Goal: Task Accomplishment & Management: Manage account settings

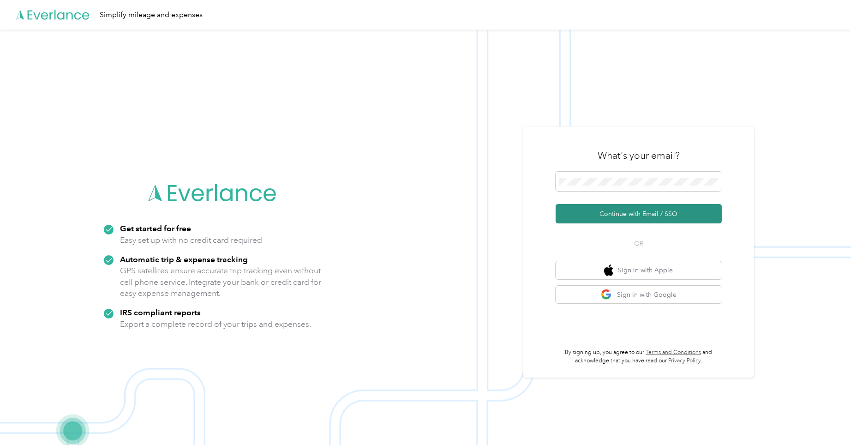
click at [603, 209] on button "Continue with Email / SSO" at bounding box center [639, 213] width 166 height 19
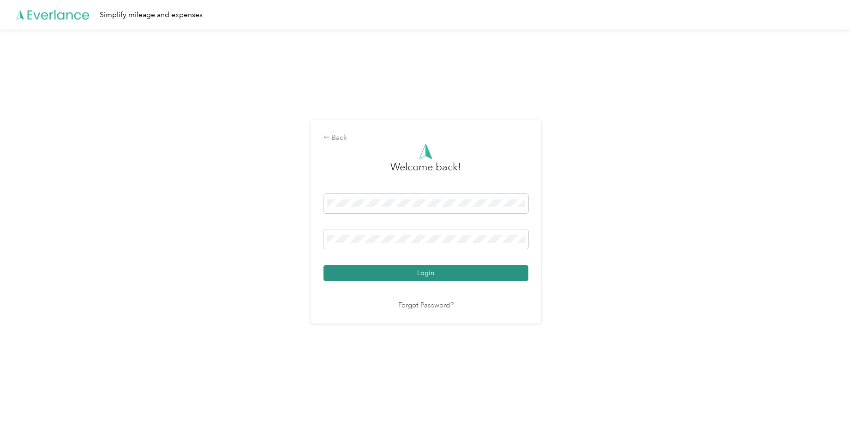
click at [424, 271] on button "Login" at bounding box center [425, 273] width 205 height 16
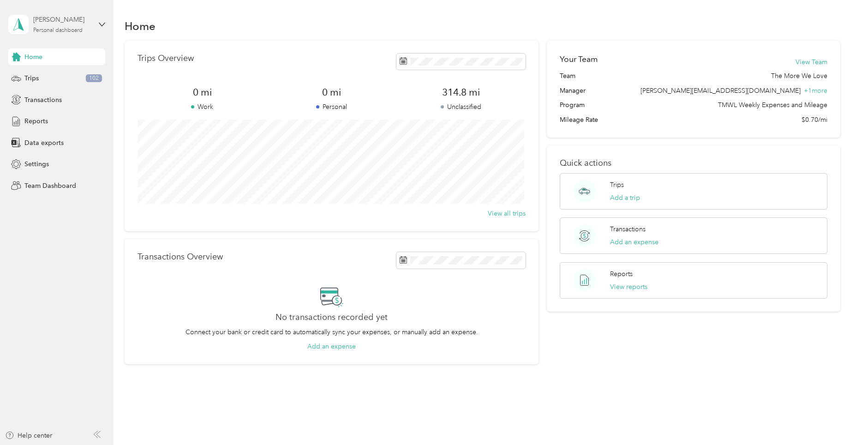
click at [59, 15] on div "[PERSON_NAME]" at bounding box center [62, 20] width 58 height 10
click at [46, 74] on div "Team dashboard" at bounding box center [40, 74] width 49 height 10
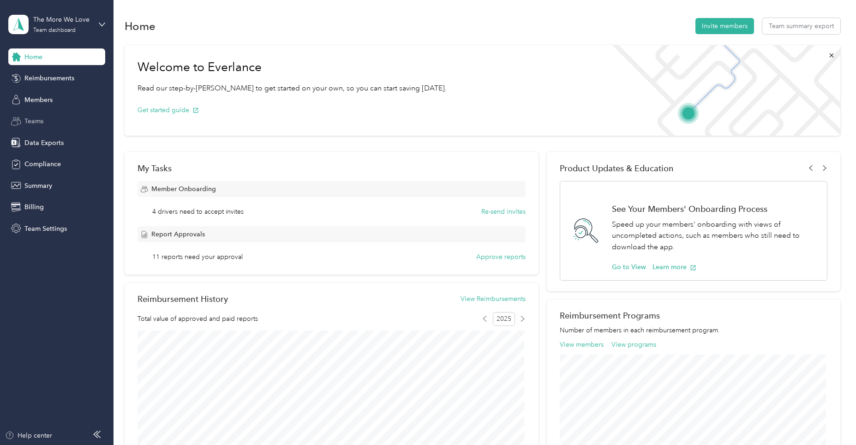
click at [34, 121] on span "Teams" at bounding box center [33, 121] width 19 height 10
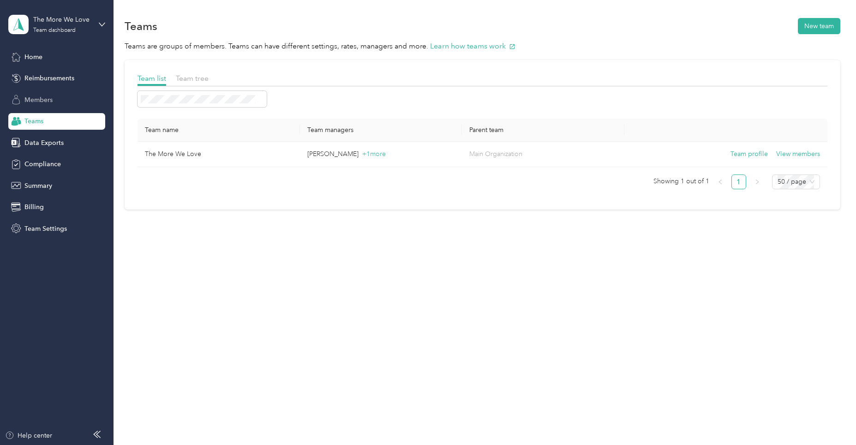
click at [36, 101] on span "Members" at bounding box center [38, 100] width 28 height 10
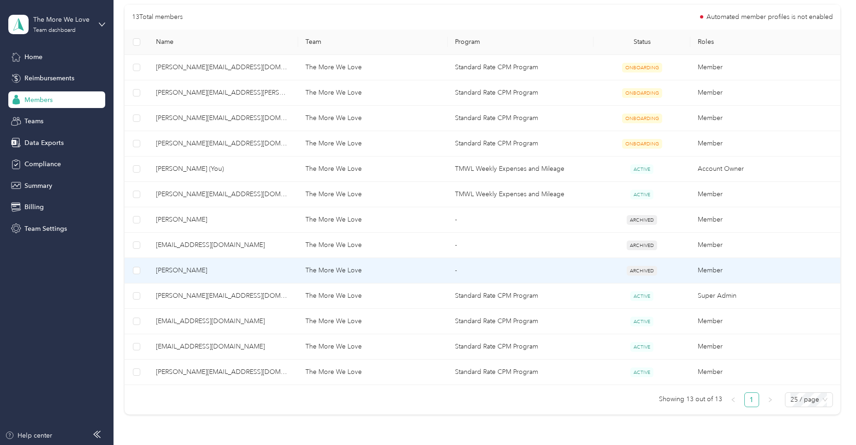
scroll to position [231, 0]
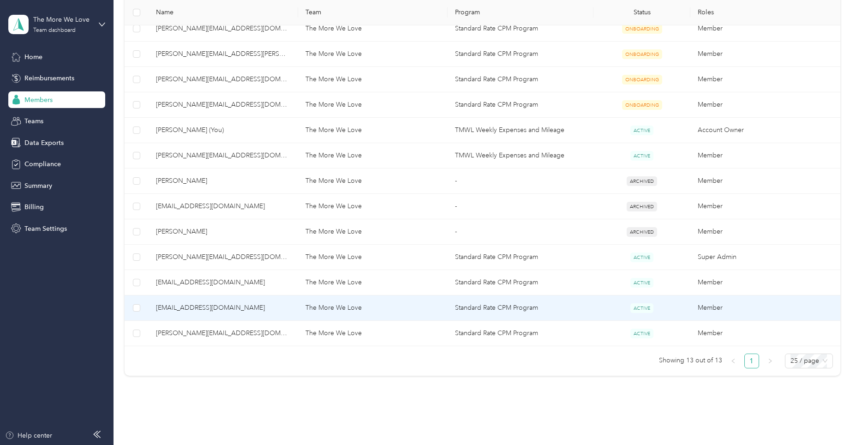
click at [205, 305] on span "[EMAIL_ADDRESS][DOMAIN_NAME]" at bounding box center [223, 308] width 135 height 10
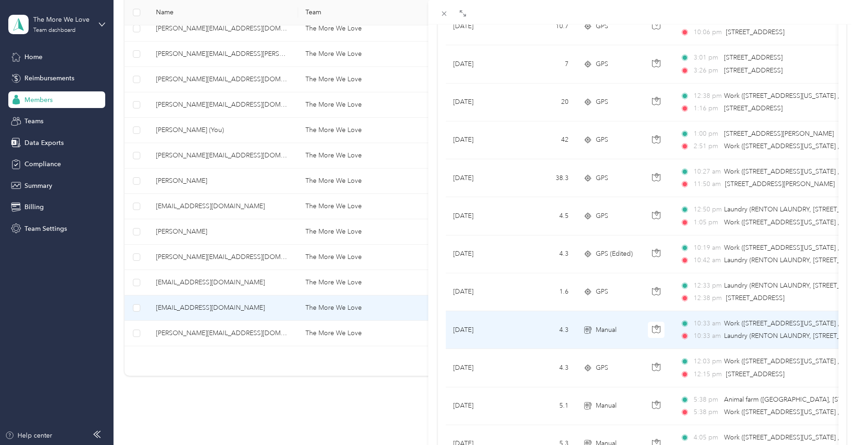
scroll to position [734, 0]
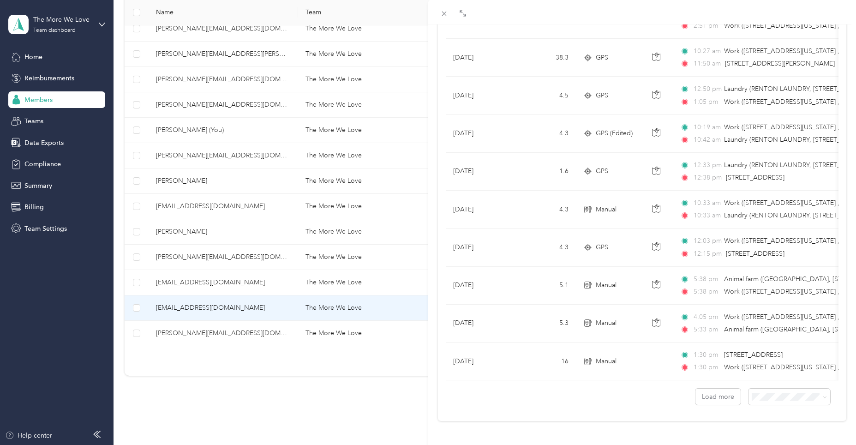
click at [771, 369] on span "100 per load" at bounding box center [767, 371] width 38 height 8
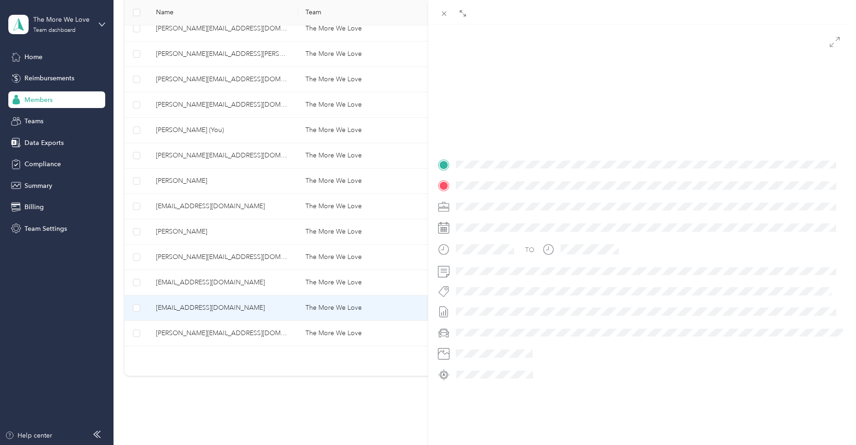
scroll to position [88, 0]
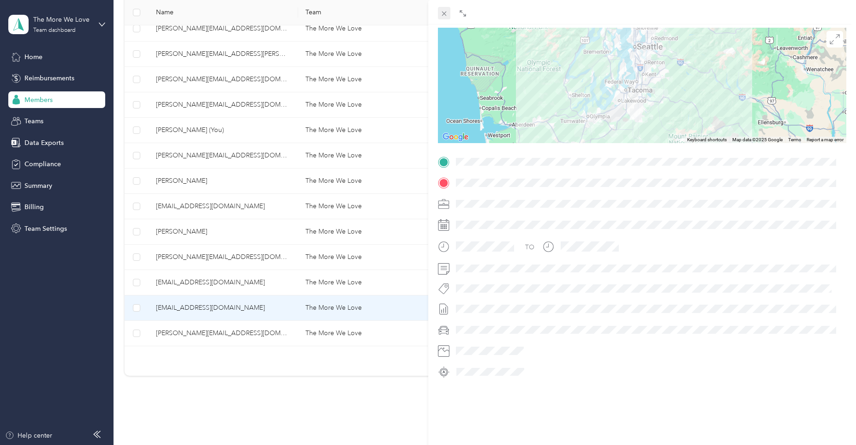
click at [443, 12] on icon at bounding box center [444, 14] width 8 height 8
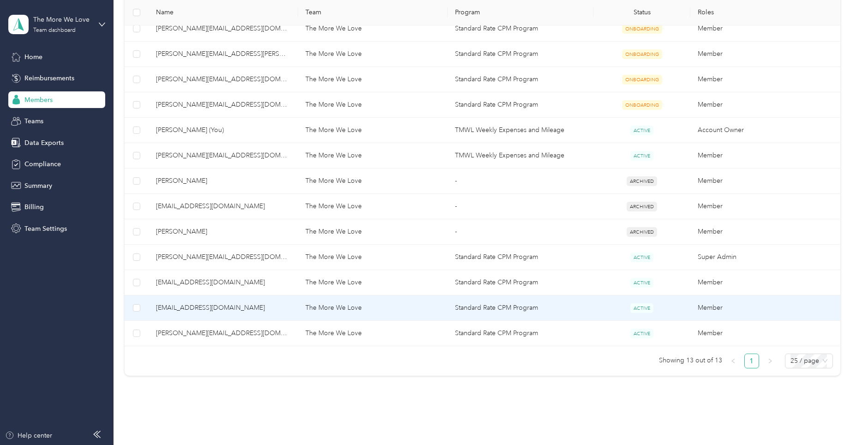
click at [200, 306] on span "[EMAIL_ADDRESS][DOMAIN_NAME]" at bounding box center [223, 308] width 135 height 10
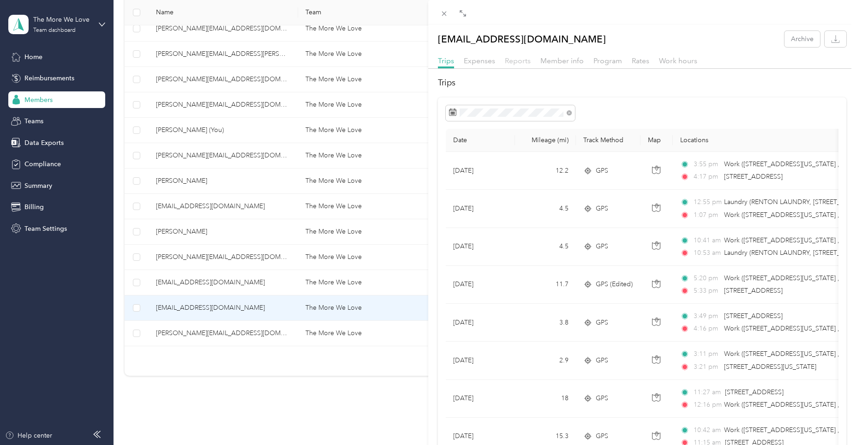
click at [514, 61] on span "Reports" at bounding box center [518, 60] width 26 height 9
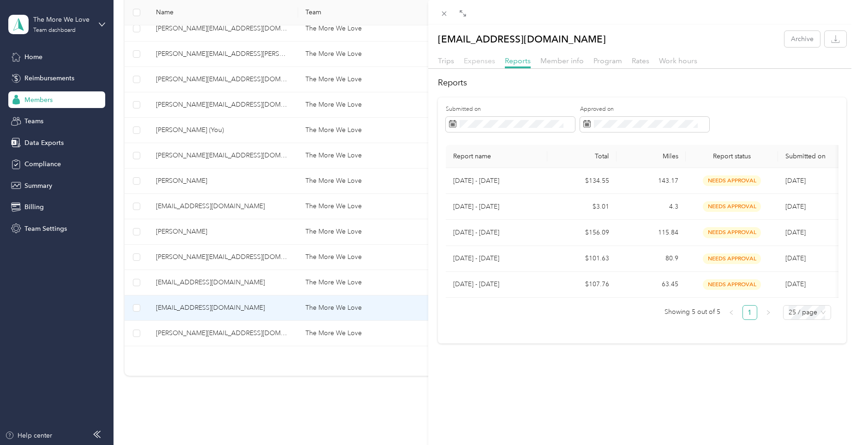
click at [484, 62] on span "Expenses" at bounding box center [479, 60] width 31 height 9
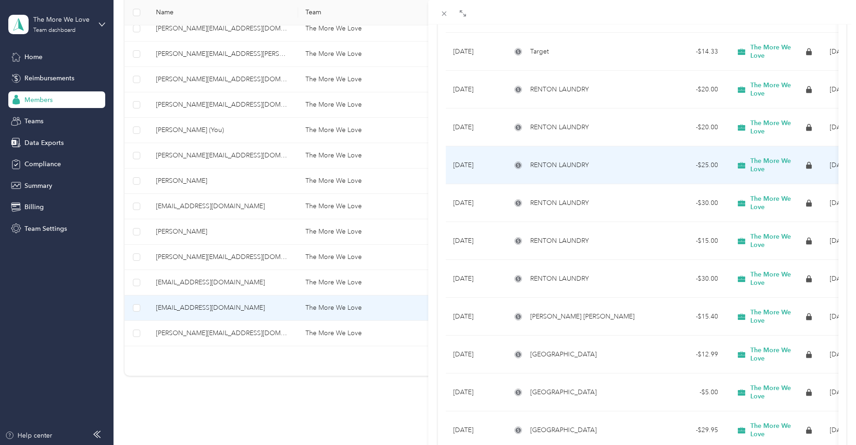
scroll to position [307, 0]
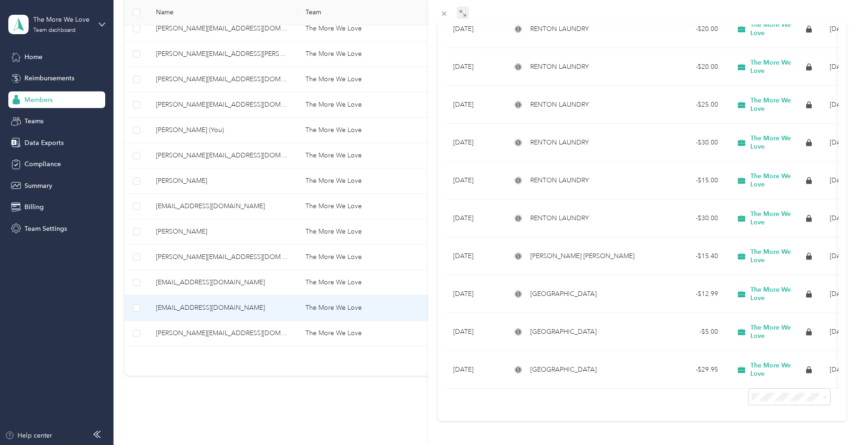
click at [464, 14] on icon at bounding box center [464, 14] width 3 height 3
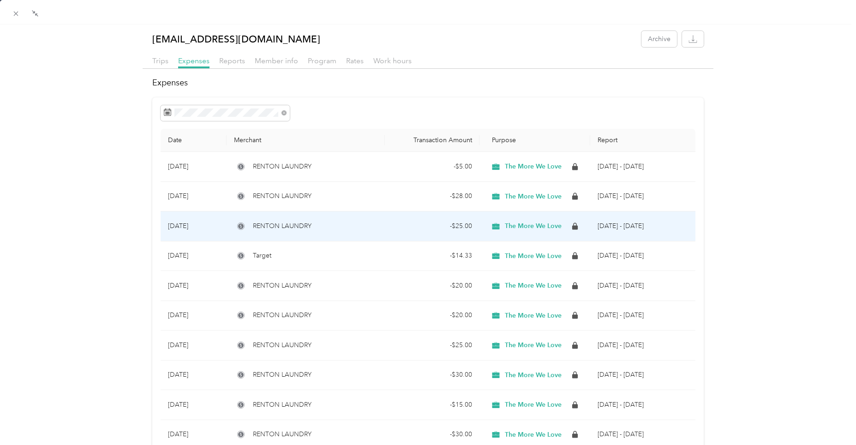
scroll to position [190, 0]
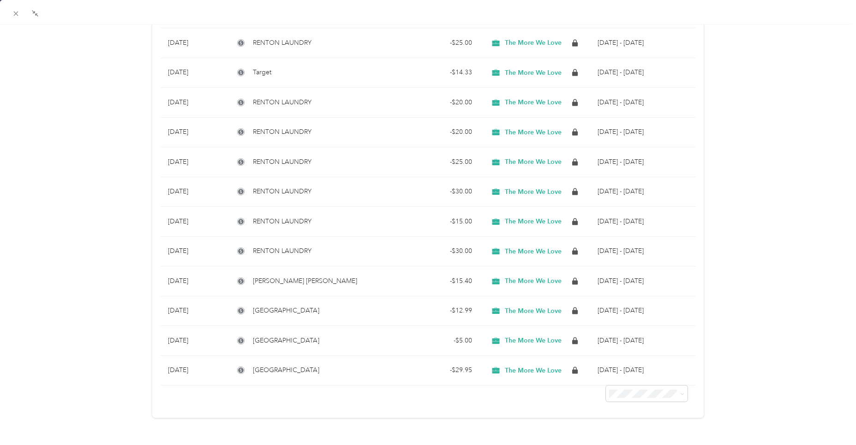
click at [624, 437] on li "100 per load" at bounding box center [641, 435] width 82 height 16
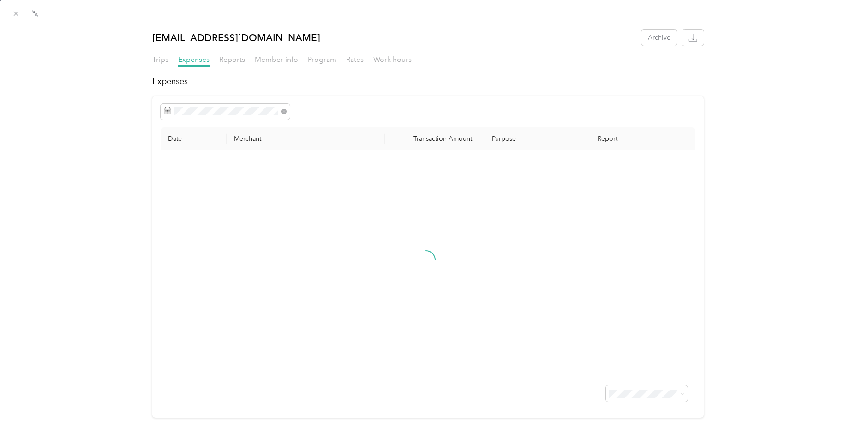
scroll to position [190, 0]
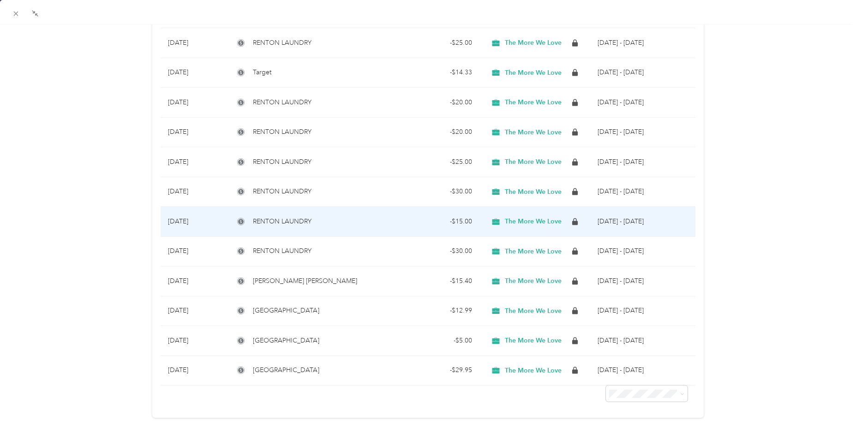
click at [184, 216] on td "[DATE]" at bounding box center [194, 222] width 66 height 30
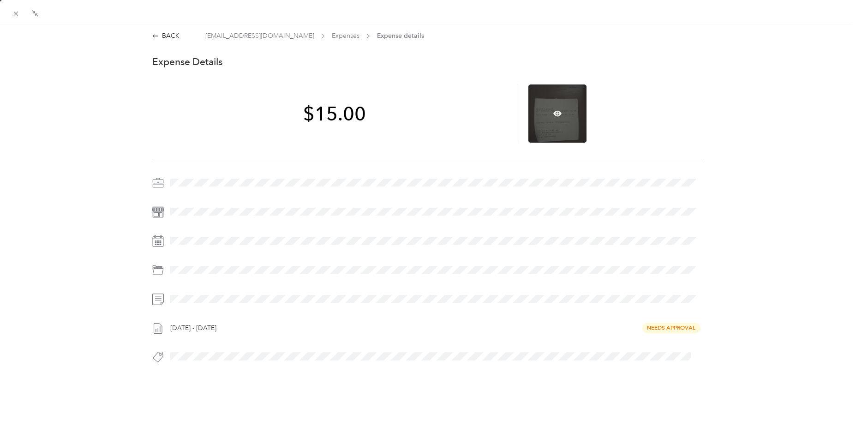
click at [545, 111] on div at bounding box center [557, 113] width 58 height 58
click at [553, 112] on icon at bounding box center [557, 113] width 8 height 6
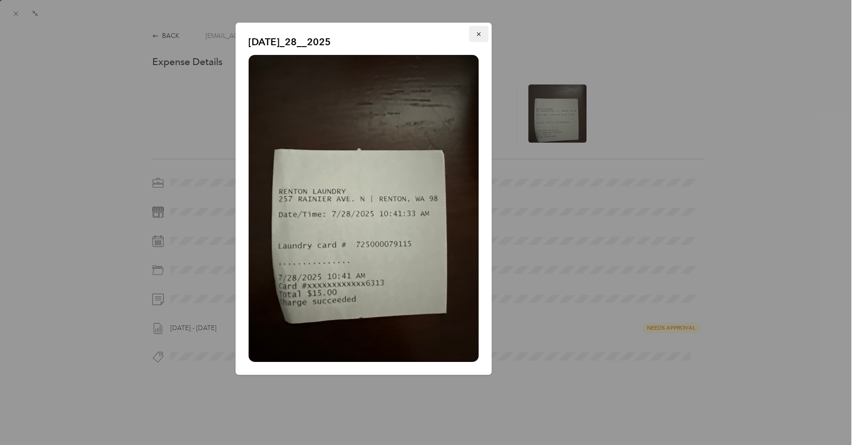
click at [479, 35] on icon "button" at bounding box center [478, 34] width 6 height 6
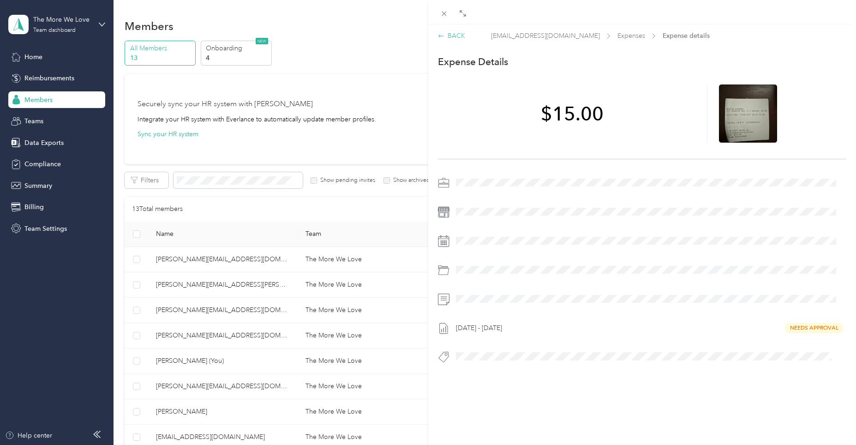
click at [443, 36] on icon at bounding box center [441, 36] width 6 height 6
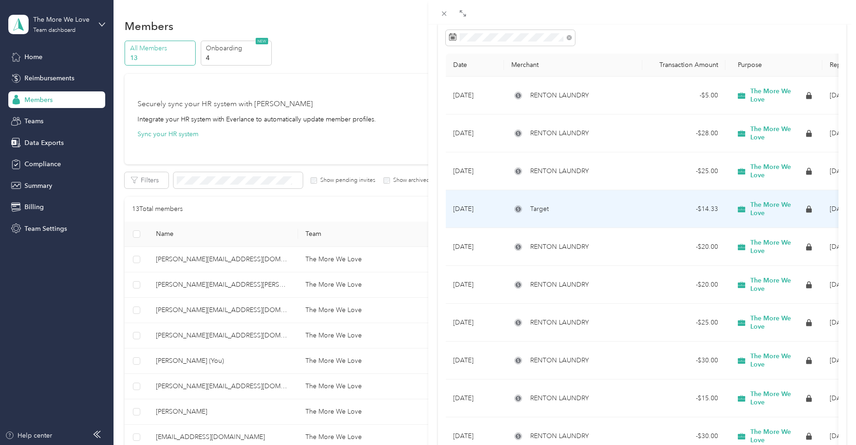
scroll to position [138, 0]
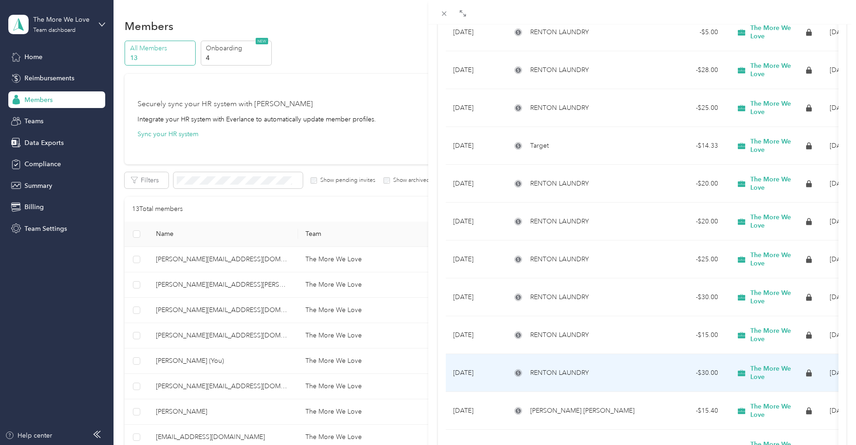
click at [621, 371] on div "RENTON LAUNDRY" at bounding box center [573, 373] width 124 height 10
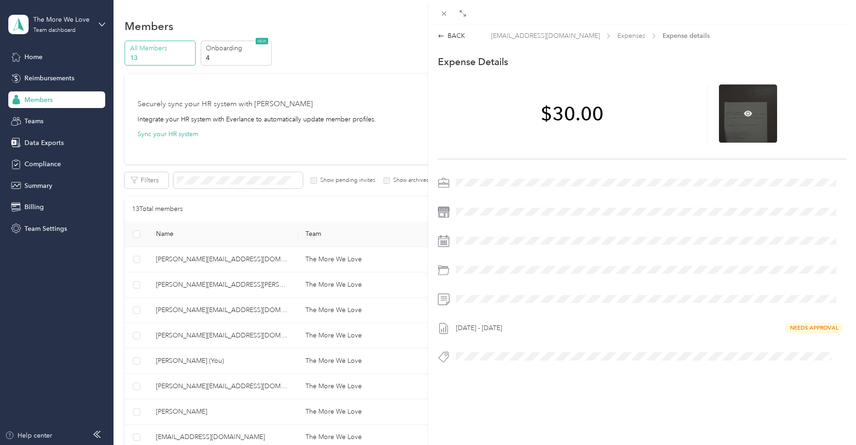
click at [738, 117] on div at bounding box center [748, 113] width 58 height 58
click at [747, 114] on icon at bounding box center [748, 113] width 3 height 3
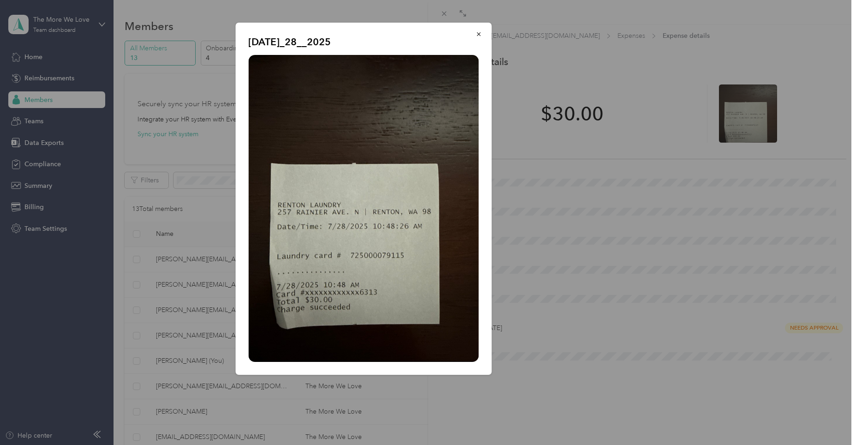
drag, startPoint x: 371, startPoint y: 134, endPoint x: 599, endPoint y: 236, distance: 250.3
click at [599, 236] on div "[DATE]_28__2025" at bounding box center [556, 200] width 256 height 355
click at [478, 36] on icon "button" at bounding box center [478, 34] width 6 height 6
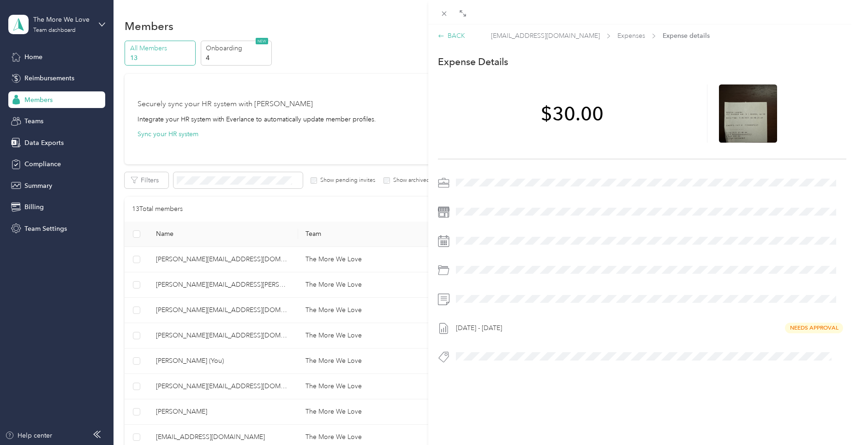
click at [455, 35] on div "BACK" at bounding box center [451, 36] width 27 height 10
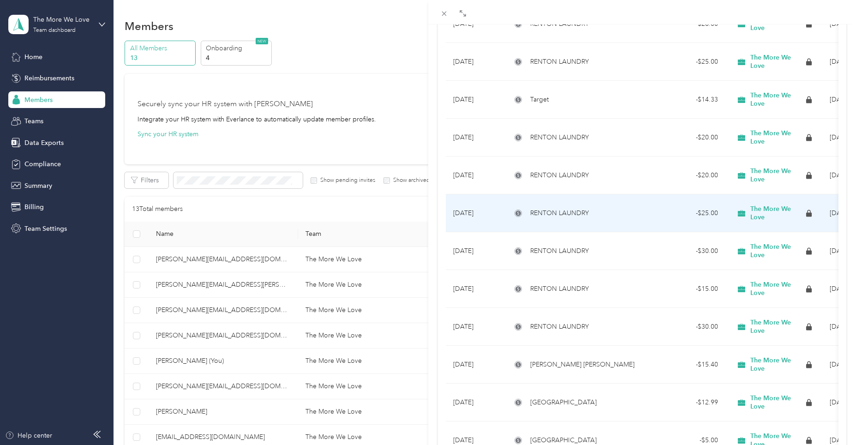
scroll to position [307, 0]
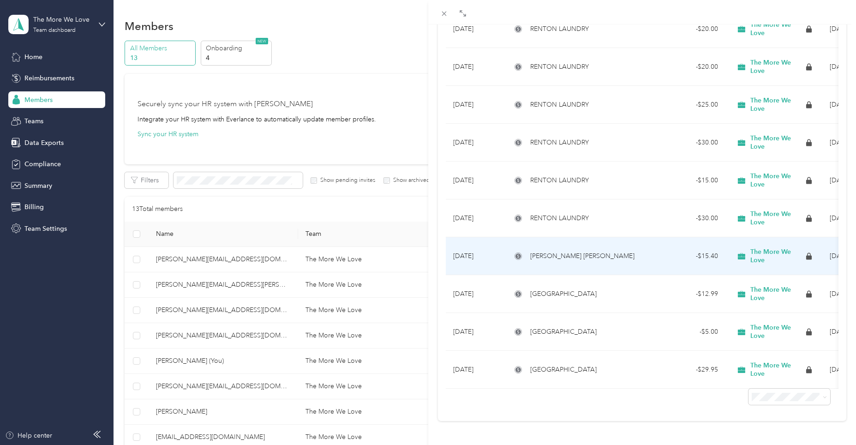
click at [652, 251] on div "- $15.40" at bounding box center [684, 256] width 68 height 10
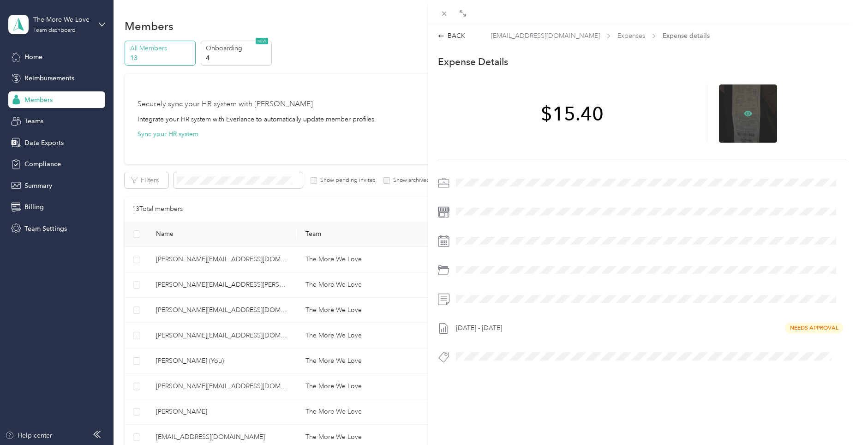
click at [744, 112] on icon at bounding box center [748, 113] width 8 height 6
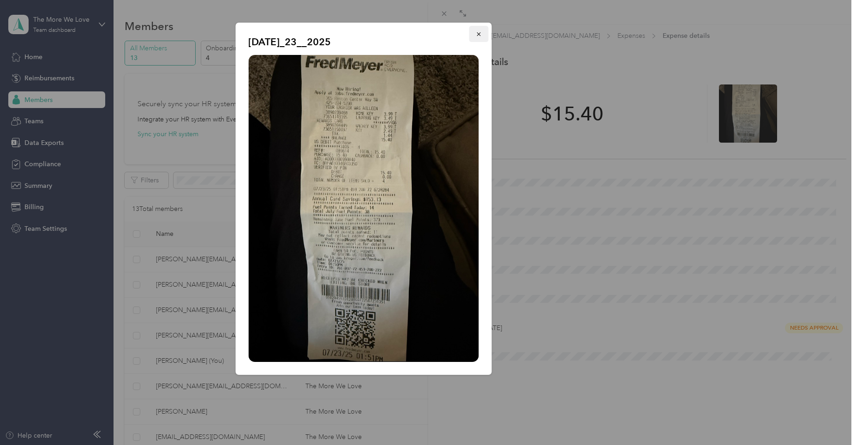
click at [477, 33] on icon "button" at bounding box center [478, 34] width 6 height 6
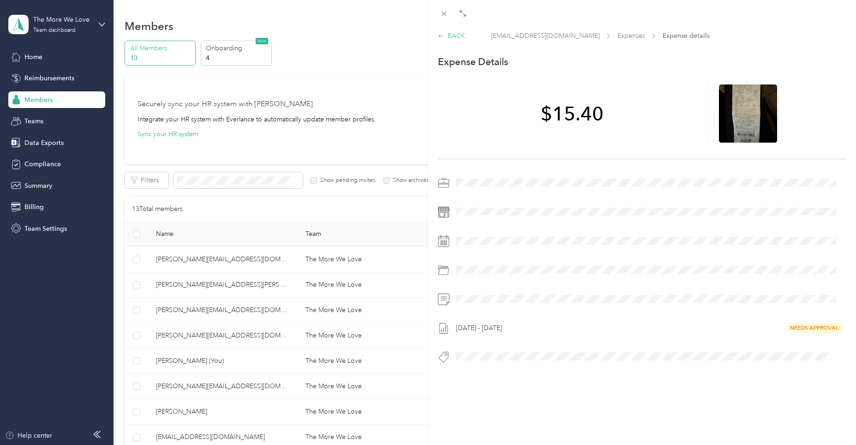
click at [448, 35] on div "BACK" at bounding box center [451, 36] width 27 height 10
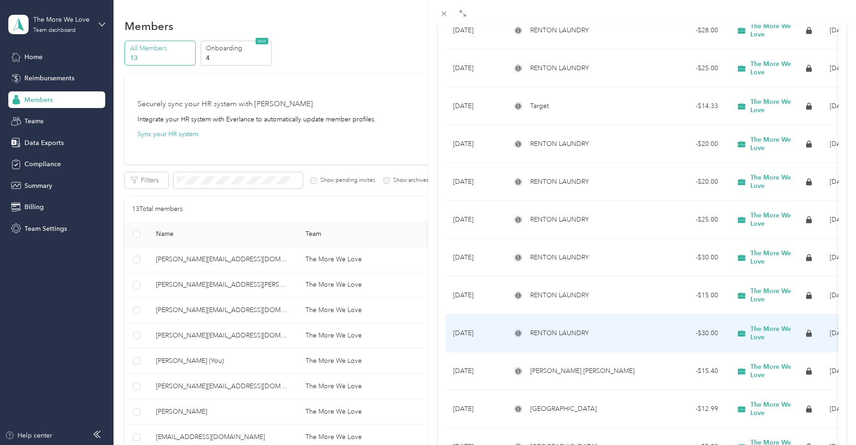
scroll to position [231, 0]
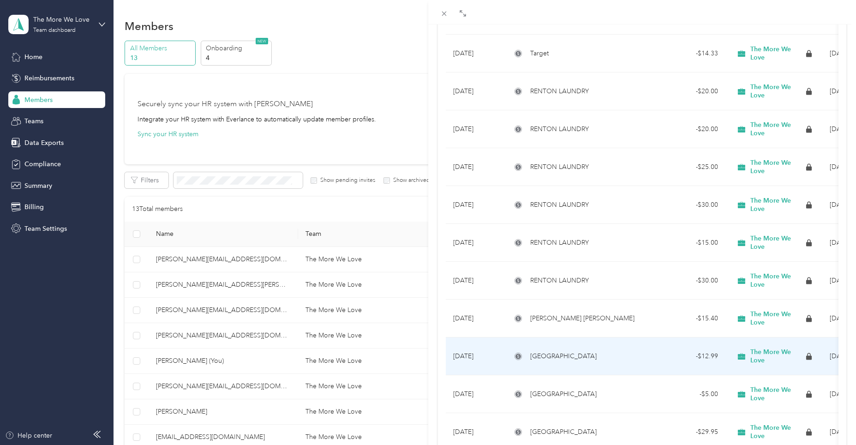
click at [647, 359] on td "- $12.99" at bounding box center [683, 356] width 83 height 38
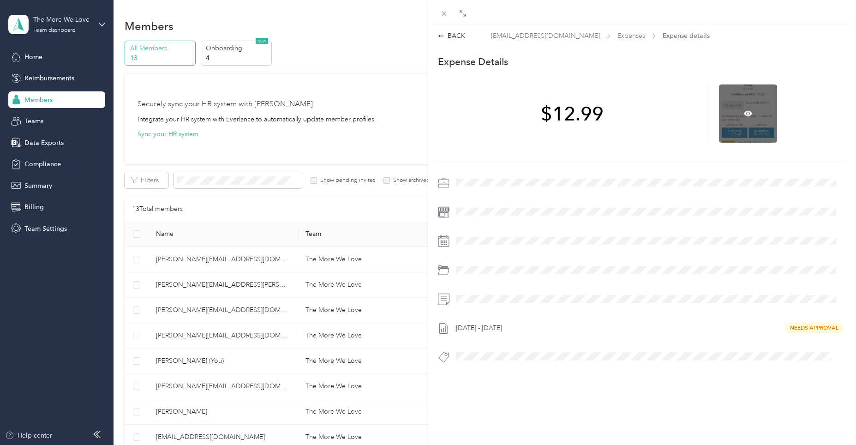
click at [743, 97] on div at bounding box center [748, 113] width 58 height 58
click at [744, 112] on icon at bounding box center [748, 113] width 8 height 8
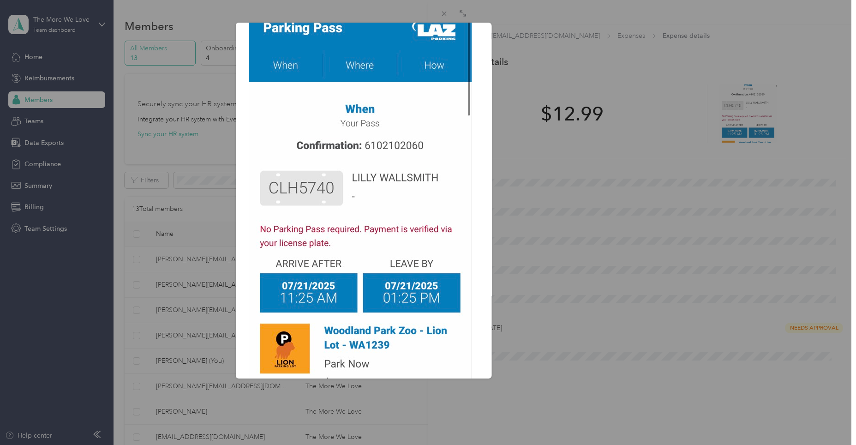
scroll to position [174, 0]
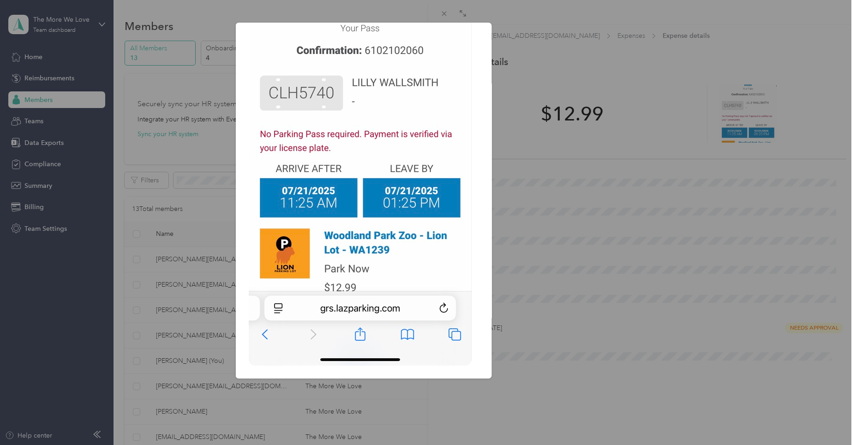
click at [646, 185] on div "[DATE]_21__2025" at bounding box center [556, 202] width 256 height 359
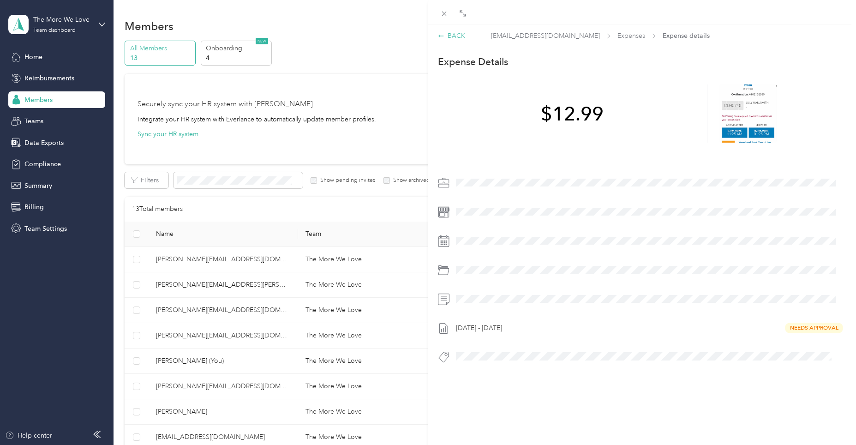
click at [447, 37] on div "BACK" at bounding box center [451, 36] width 27 height 10
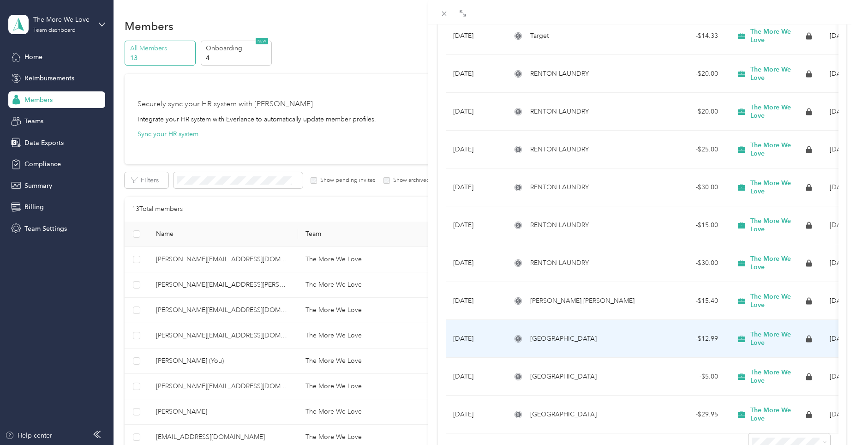
scroll to position [307, 0]
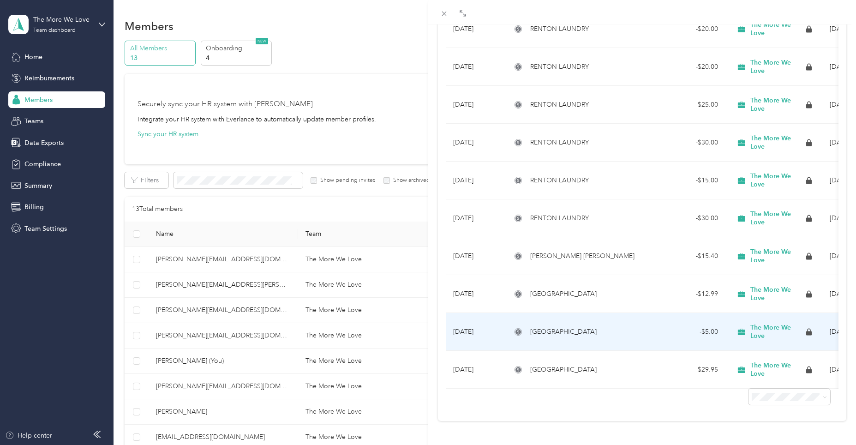
click at [641, 321] on td "[GEOGRAPHIC_DATA]" at bounding box center [573, 332] width 138 height 38
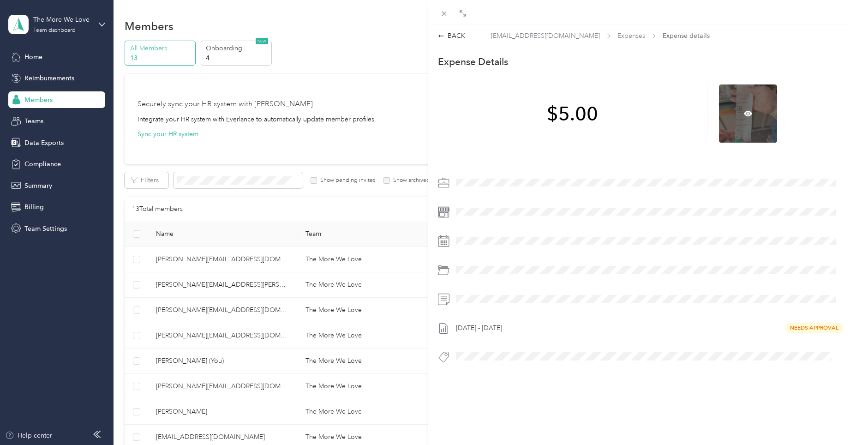
click at [740, 105] on div at bounding box center [748, 113] width 58 height 58
click at [747, 114] on icon at bounding box center [748, 113] width 3 height 3
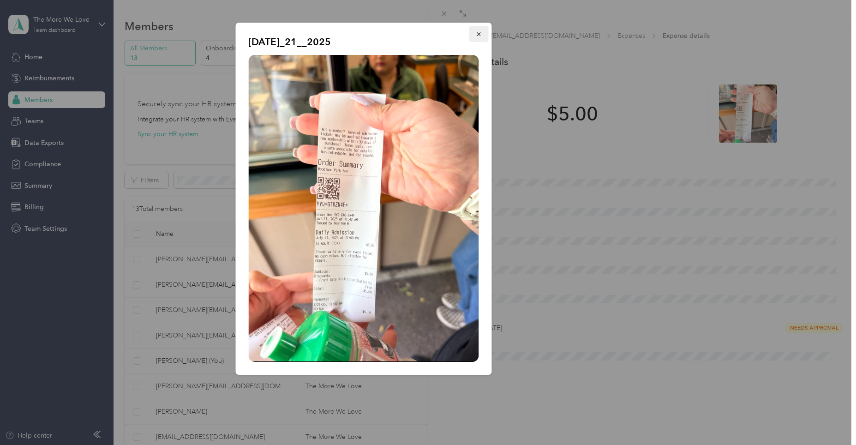
click at [477, 35] on icon "button" at bounding box center [478, 34] width 6 height 6
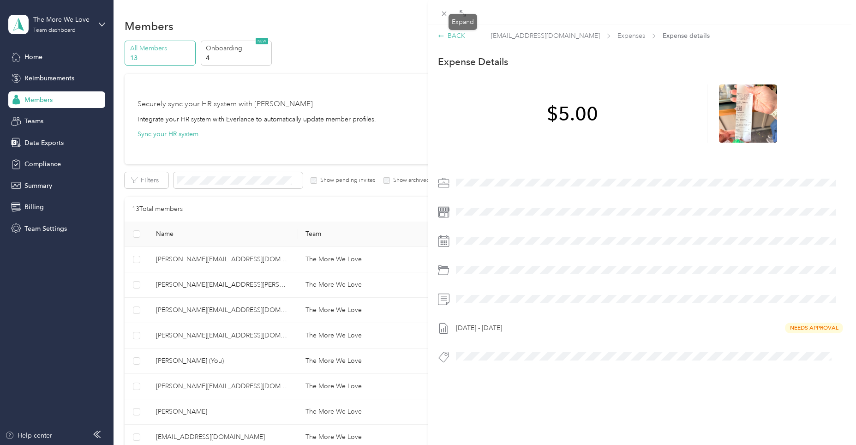
click at [453, 36] on div "BACK" at bounding box center [451, 36] width 27 height 10
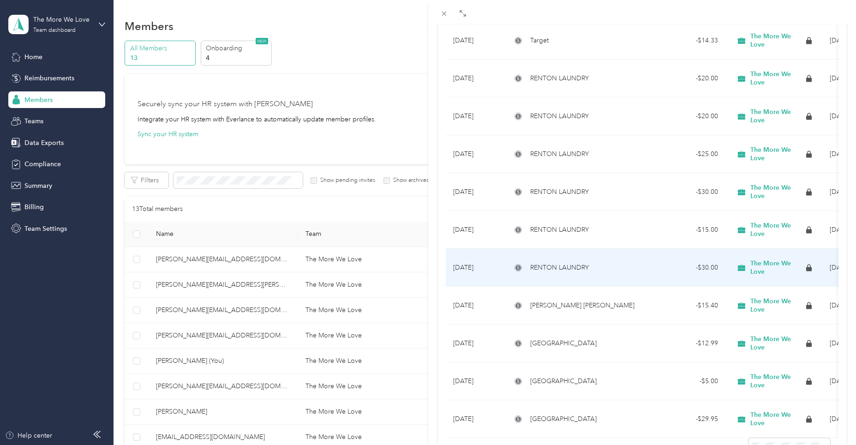
scroll to position [307, 0]
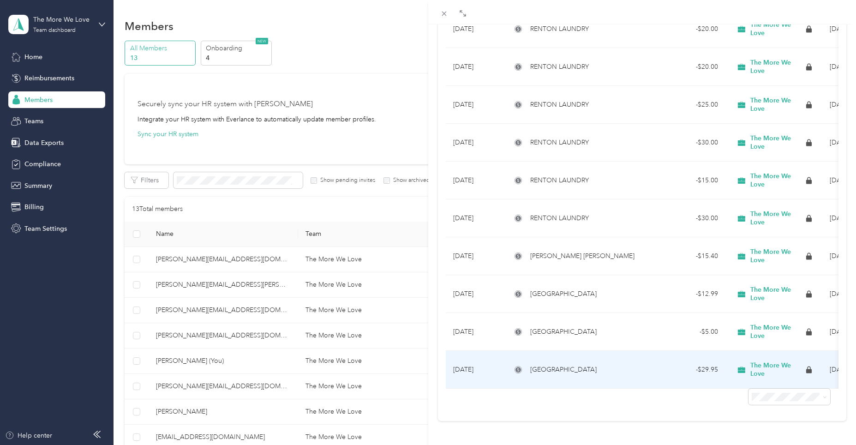
click at [646, 355] on td "- $29.95" at bounding box center [683, 370] width 83 height 38
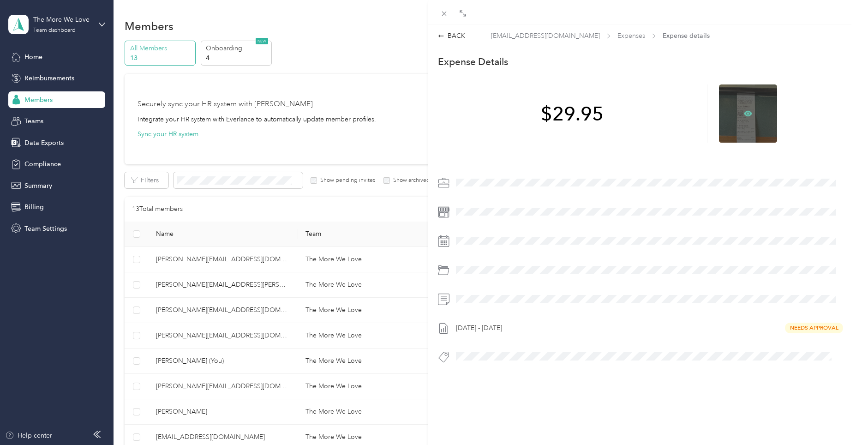
click at [744, 114] on icon at bounding box center [748, 113] width 8 height 8
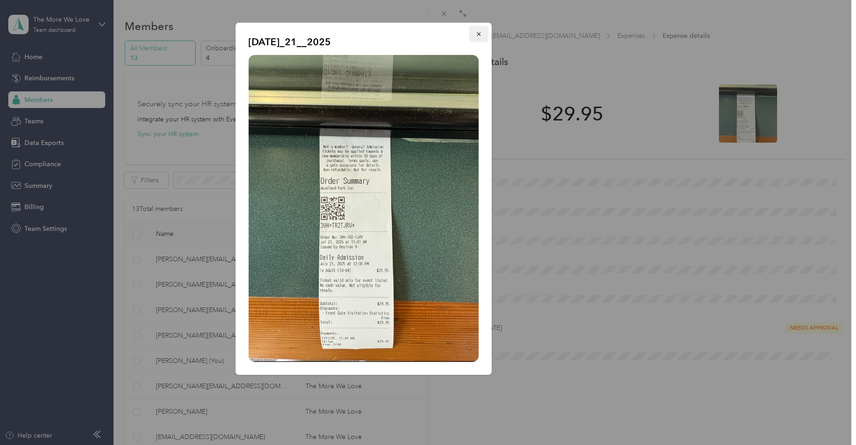
click at [479, 34] on icon "button" at bounding box center [478, 34] width 6 height 6
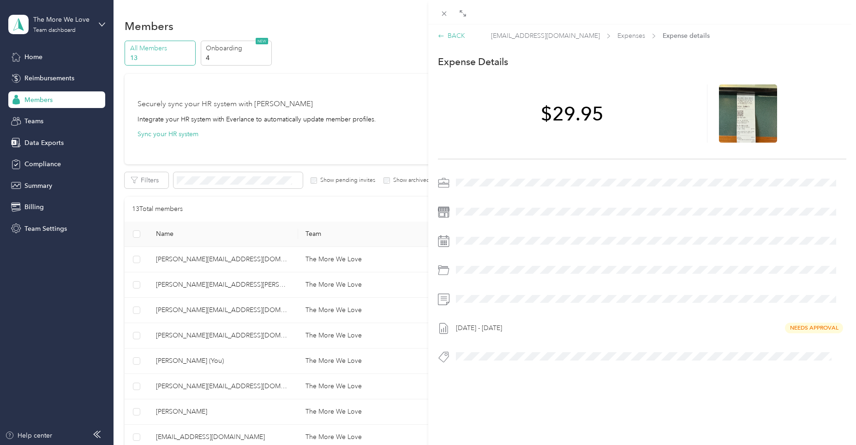
click at [451, 33] on div "BACK" at bounding box center [451, 36] width 27 height 10
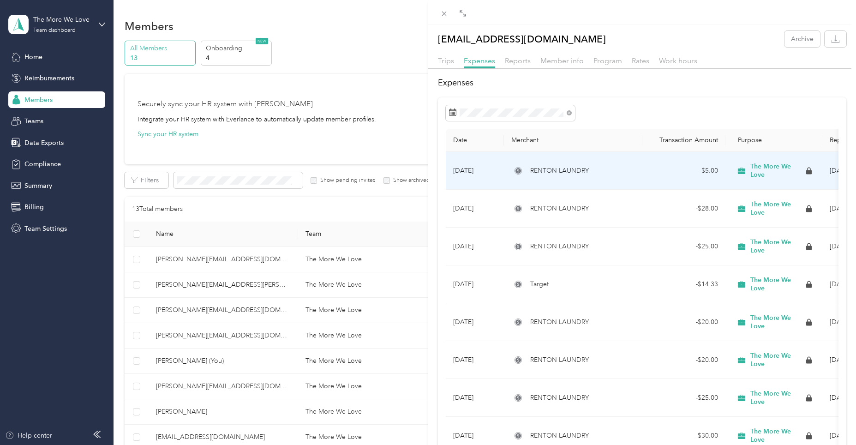
click at [645, 171] on td "- $5.00" at bounding box center [683, 171] width 83 height 38
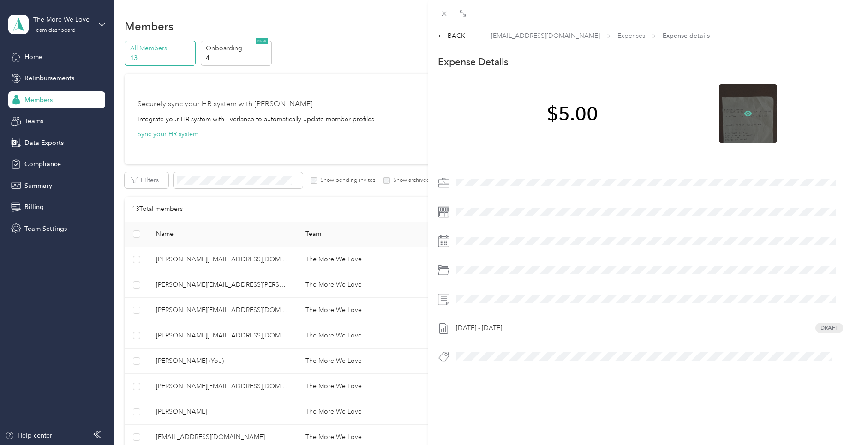
click at [745, 114] on icon at bounding box center [748, 113] width 8 height 6
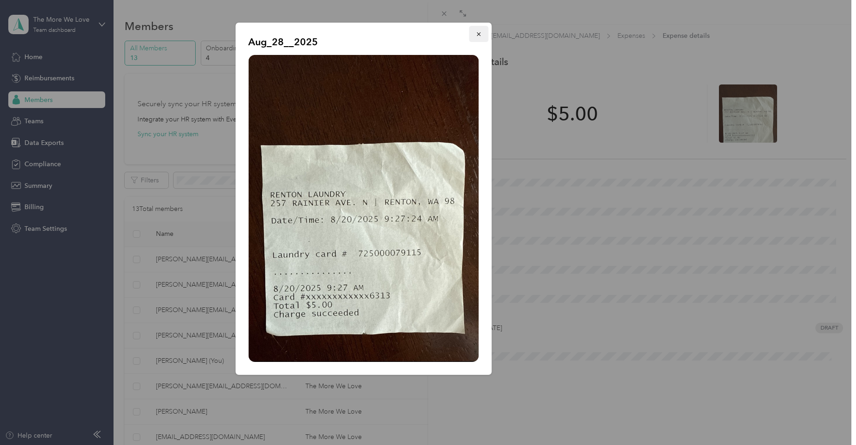
click at [478, 32] on icon "button" at bounding box center [478, 34] width 6 height 6
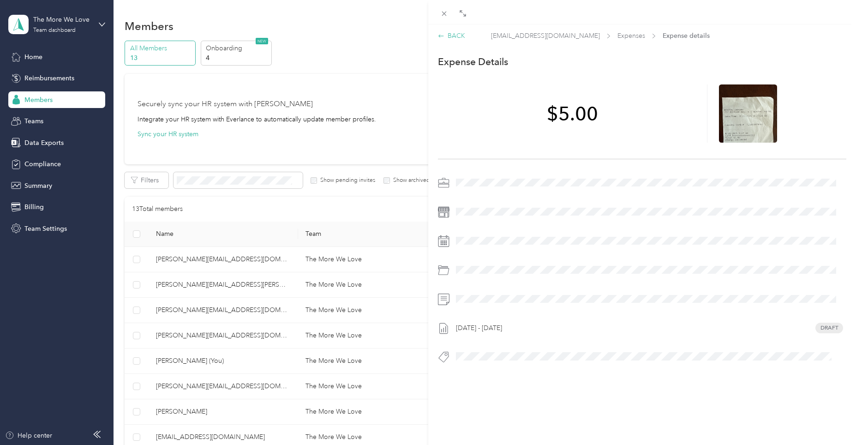
click at [455, 34] on div "BACK" at bounding box center [451, 36] width 27 height 10
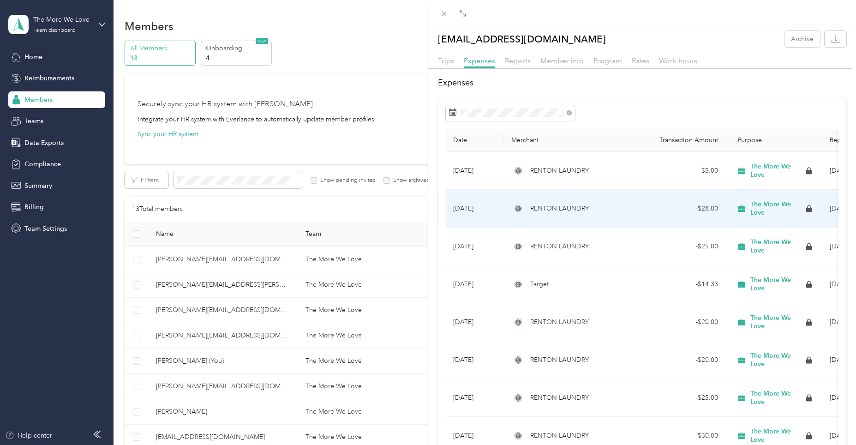
click at [566, 209] on span "RENTON LAUNDRY" at bounding box center [559, 209] width 59 height 10
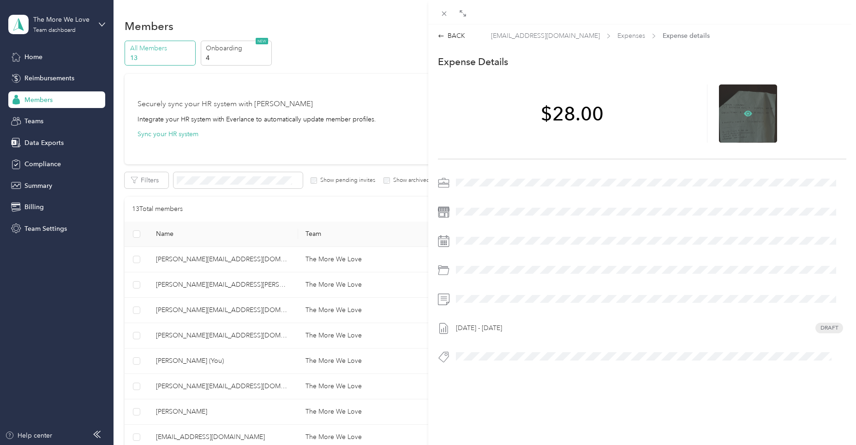
click at [744, 111] on icon at bounding box center [748, 113] width 8 height 6
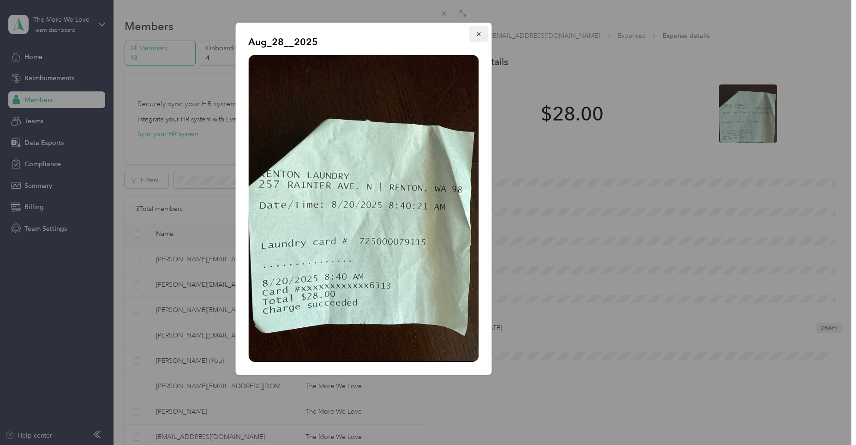
click at [479, 36] on icon "button" at bounding box center [478, 34] width 6 height 6
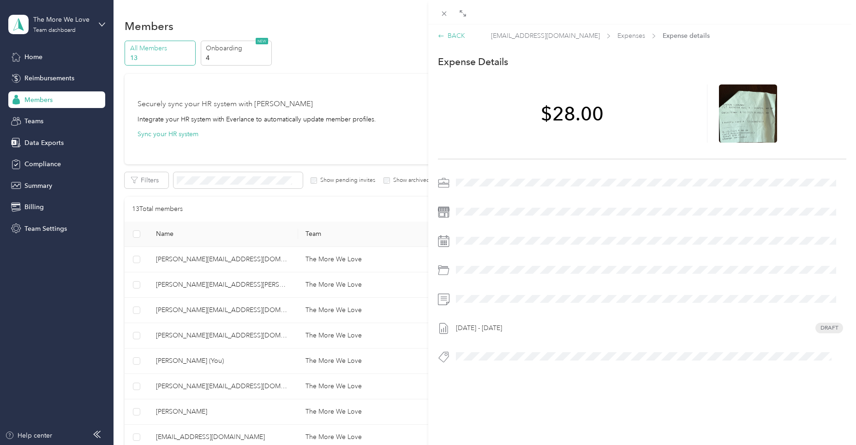
click at [455, 37] on div "BACK" at bounding box center [451, 36] width 27 height 10
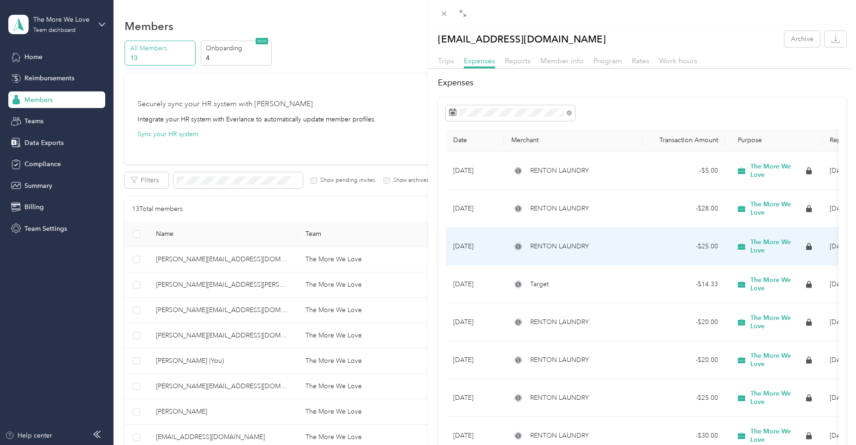
click at [551, 246] on span "RENTON LAUNDRY" at bounding box center [559, 246] width 59 height 10
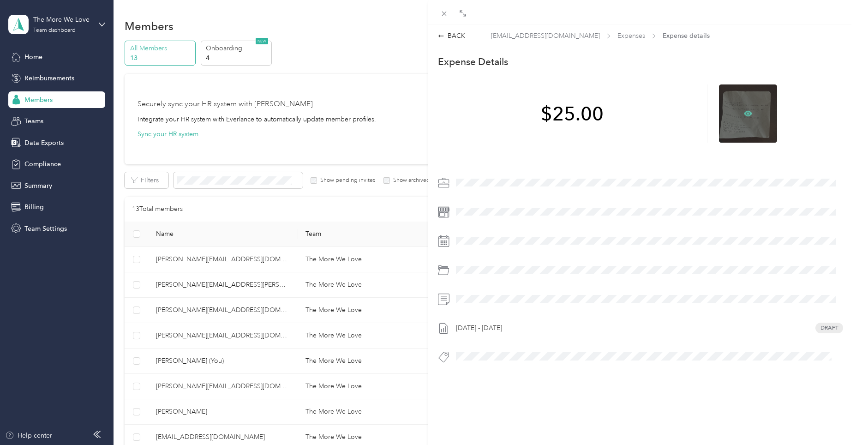
click at [744, 110] on icon at bounding box center [748, 113] width 8 height 8
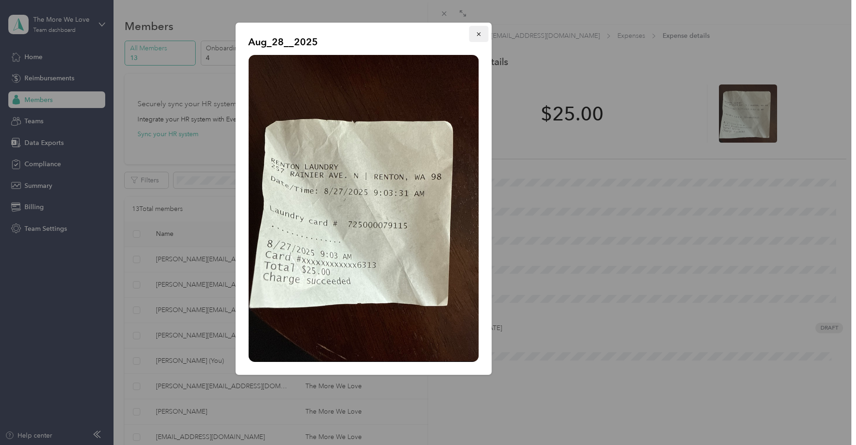
click at [480, 34] on icon "button" at bounding box center [478, 34] width 6 height 6
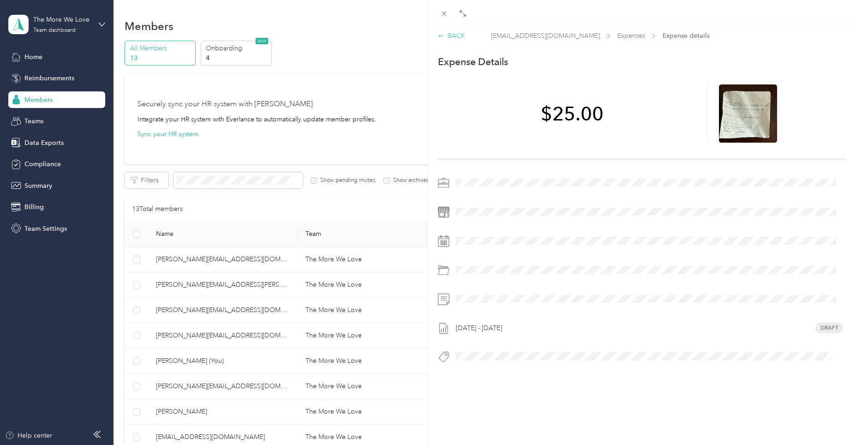
click at [455, 39] on div "BACK" at bounding box center [451, 36] width 27 height 10
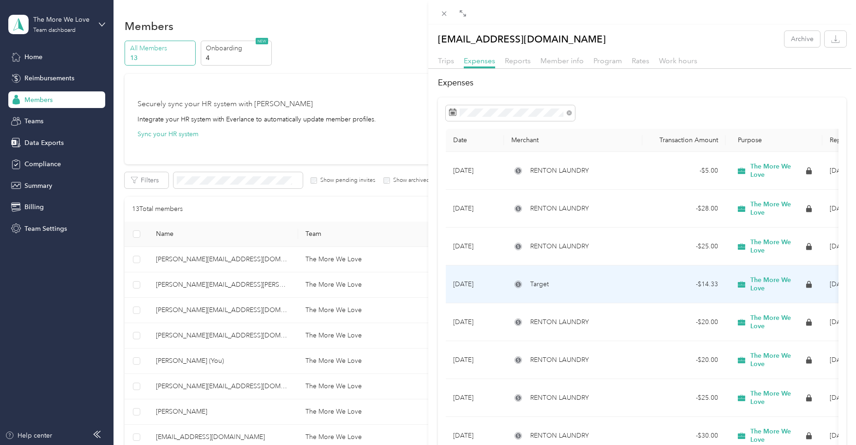
click at [534, 284] on span "Target" at bounding box center [539, 284] width 18 height 10
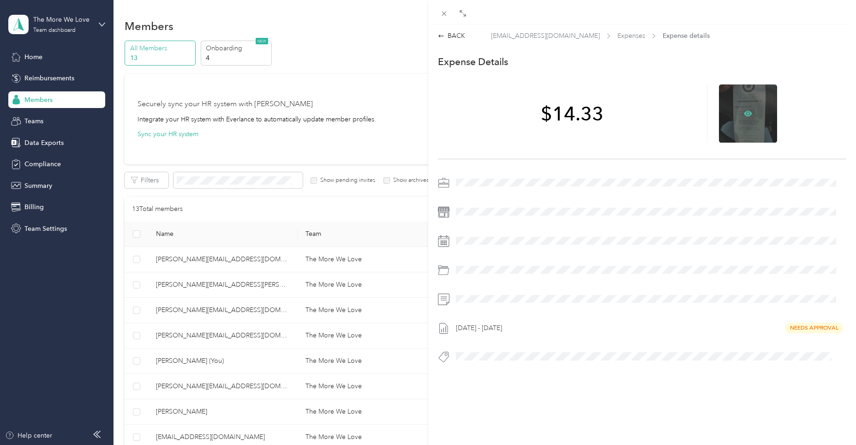
click at [747, 113] on icon at bounding box center [748, 113] width 3 height 3
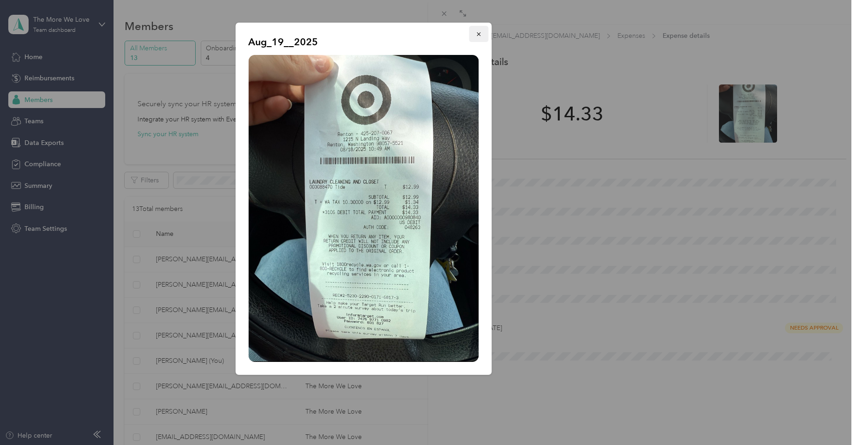
click at [478, 32] on icon "button" at bounding box center [478, 34] width 6 height 6
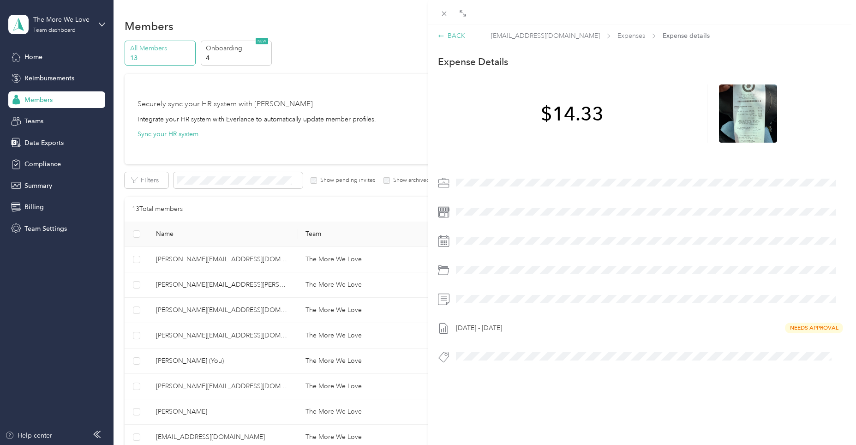
click at [445, 36] on div "BACK" at bounding box center [451, 36] width 27 height 10
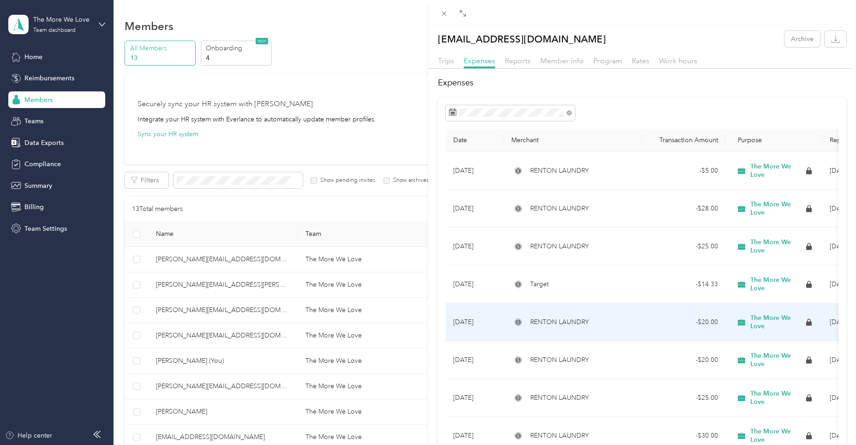
click at [551, 321] on span "RENTON LAUNDRY" at bounding box center [559, 322] width 59 height 10
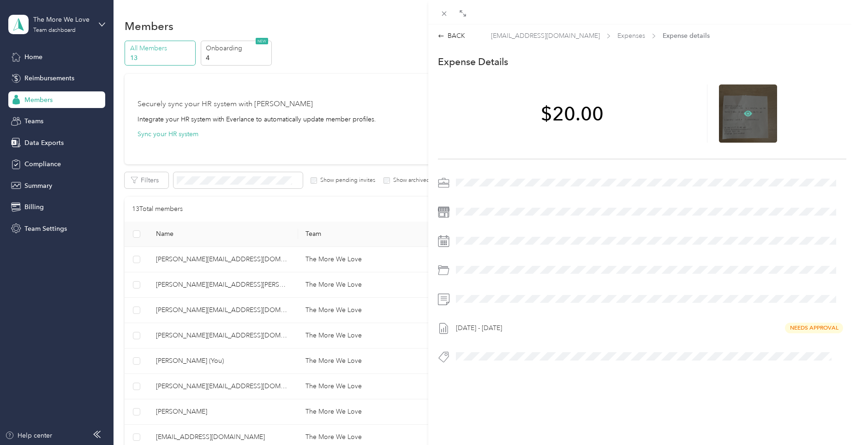
click at [747, 113] on icon at bounding box center [748, 113] width 3 height 3
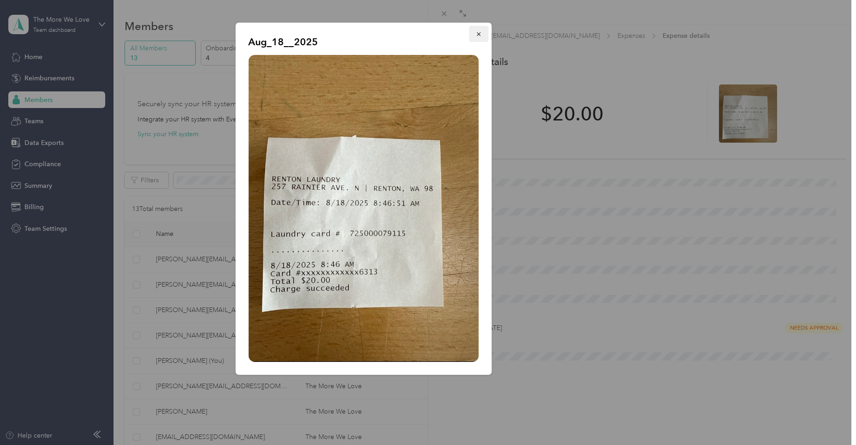
click at [479, 33] on icon "button" at bounding box center [478, 34] width 6 height 6
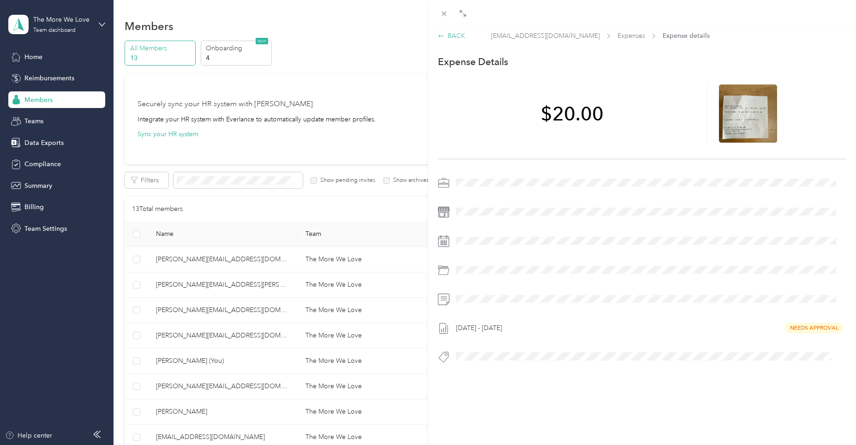
click at [450, 36] on div "BACK" at bounding box center [451, 36] width 27 height 10
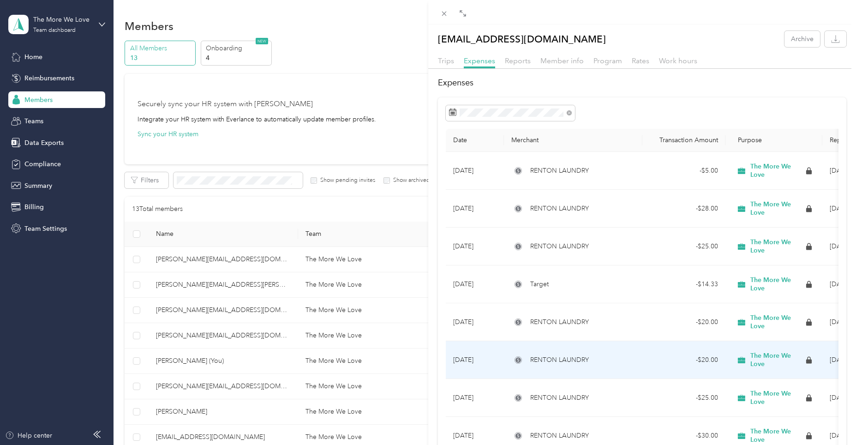
click at [563, 358] on span "RENTON LAUNDRY" at bounding box center [559, 360] width 59 height 10
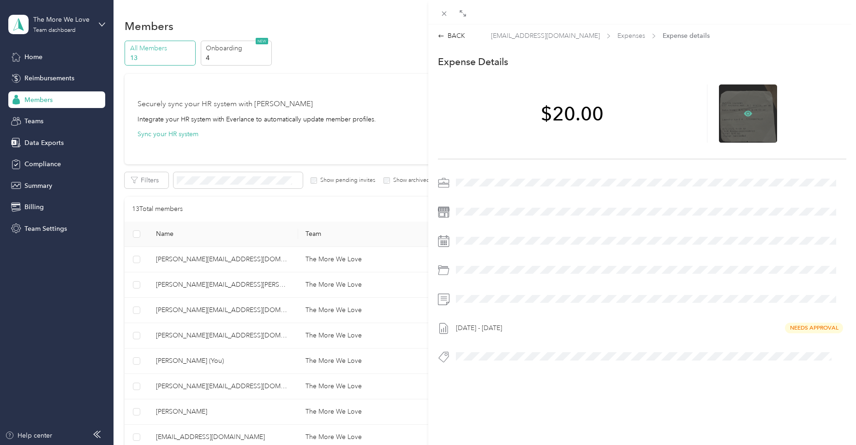
click at [745, 113] on icon at bounding box center [748, 113] width 8 height 8
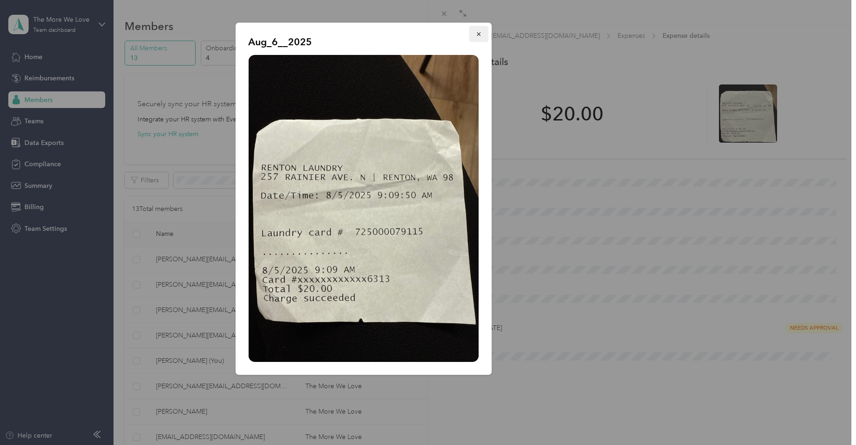
click at [478, 36] on icon "button" at bounding box center [478, 34] width 6 height 6
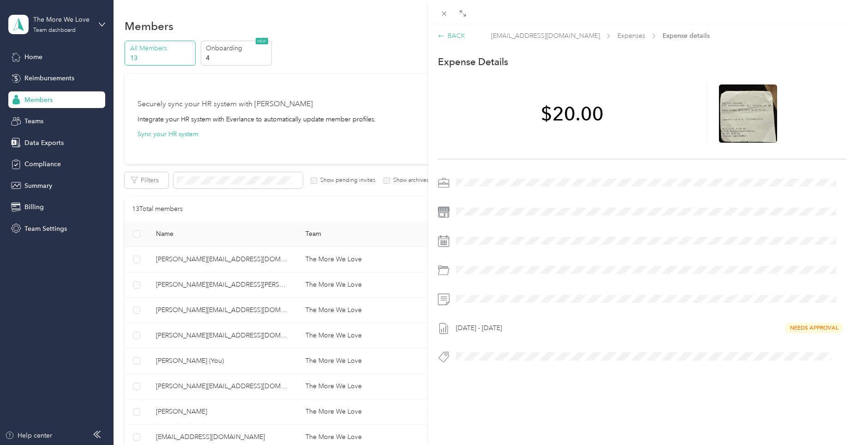
click at [455, 36] on div "BACK" at bounding box center [451, 36] width 27 height 10
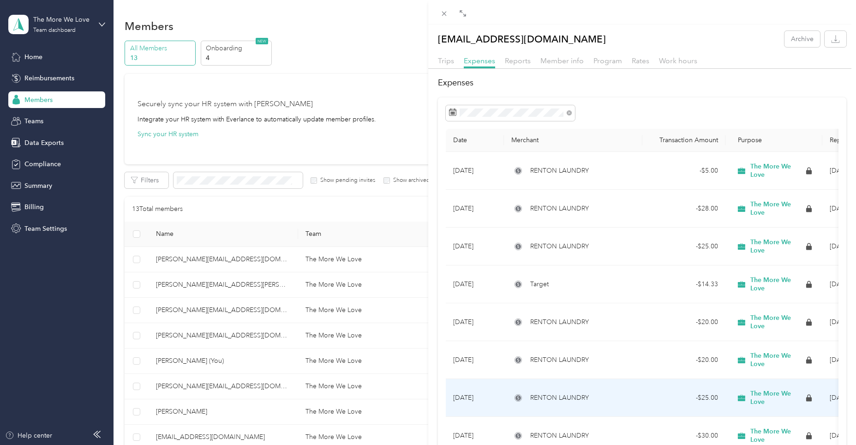
click at [626, 404] on td "RENTON LAUNDRY" at bounding box center [573, 398] width 138 height 38
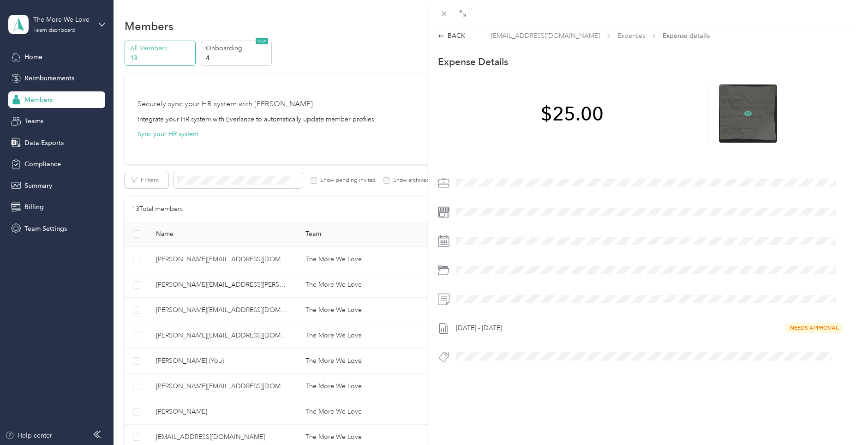
click at [744, 113] on icon at bounding box center [748, 113] width 8 height 6
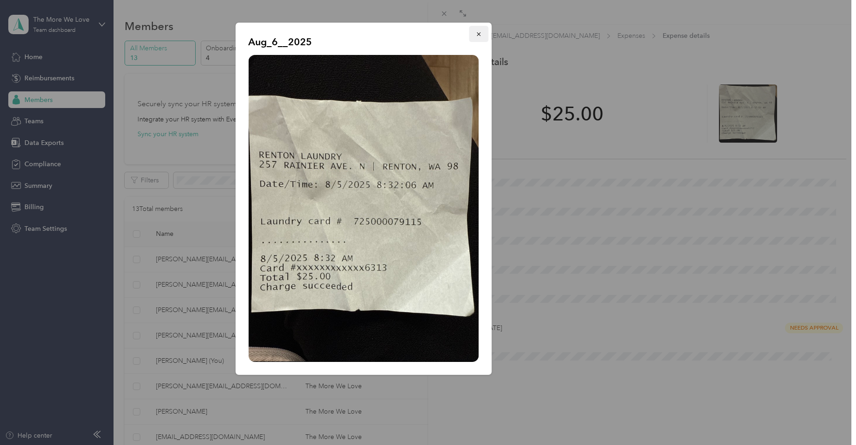
click at [481, 34] on icon "button" at bounding box center [478, 34] width 6 height 6
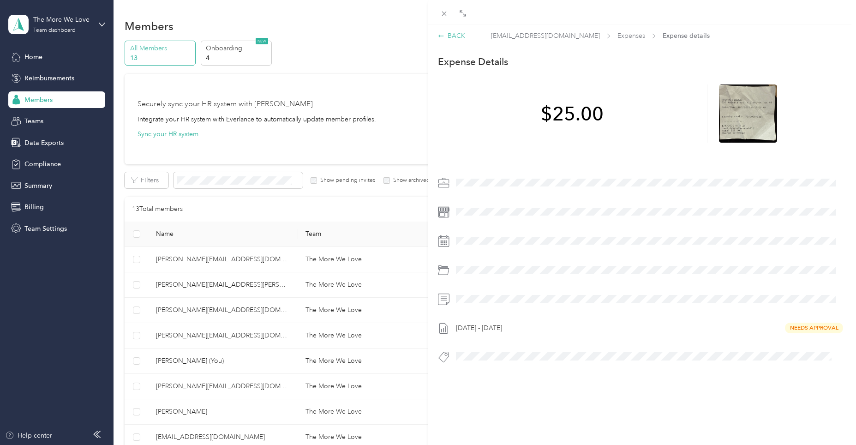
click at [456, 34] on div "BACK" at bounding box center [451, 36] width 27 height 10
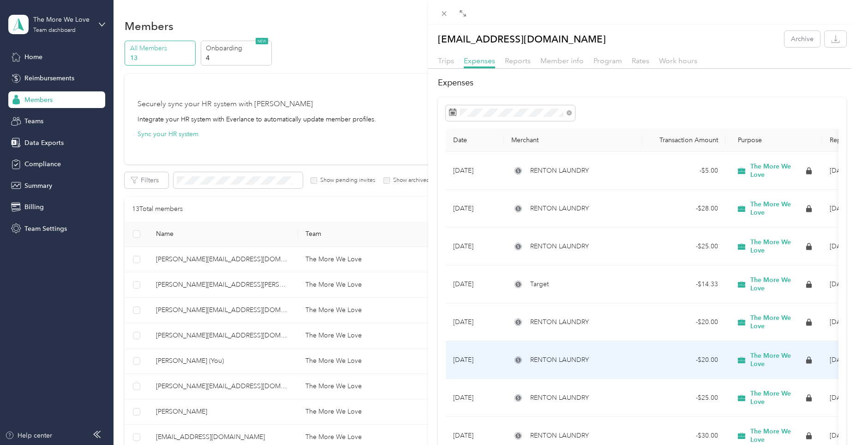
scroll to position [46, 0]
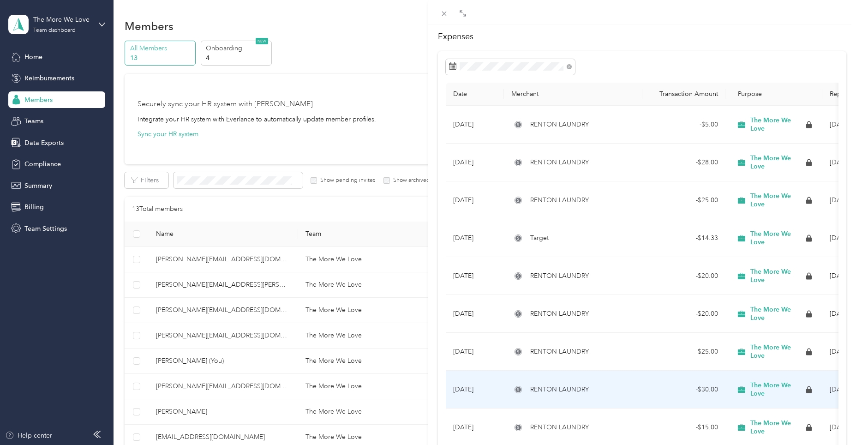
click at [575, 387] on span "RENTON LAUNDRY" at bounding box center [559, 389] width 59 height 10
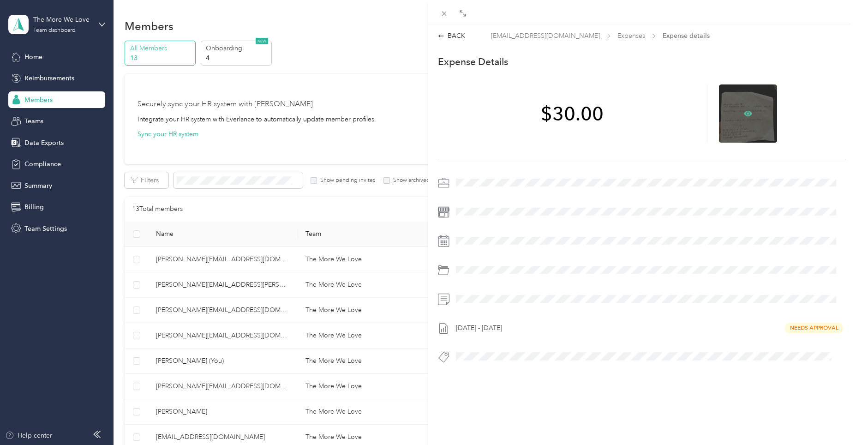
click at [747, 113] on icon at bounding box center [748, 113] width 3 height 3
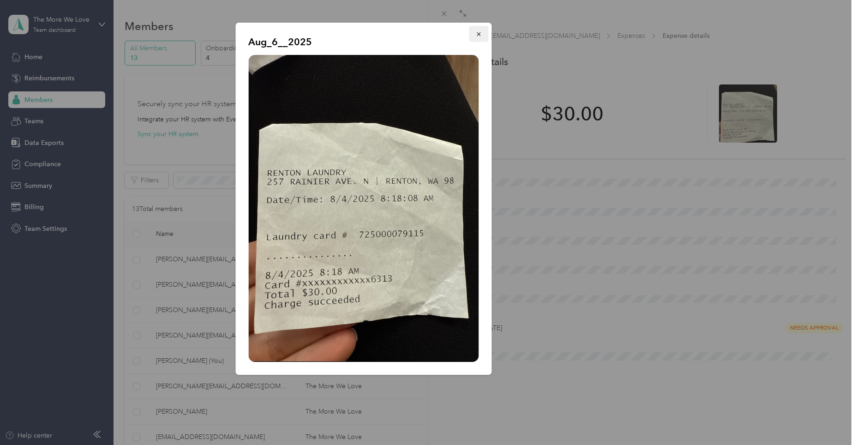
click at [479, 36] on icon "button" at bounding box center [478, 34] width 6 height 6
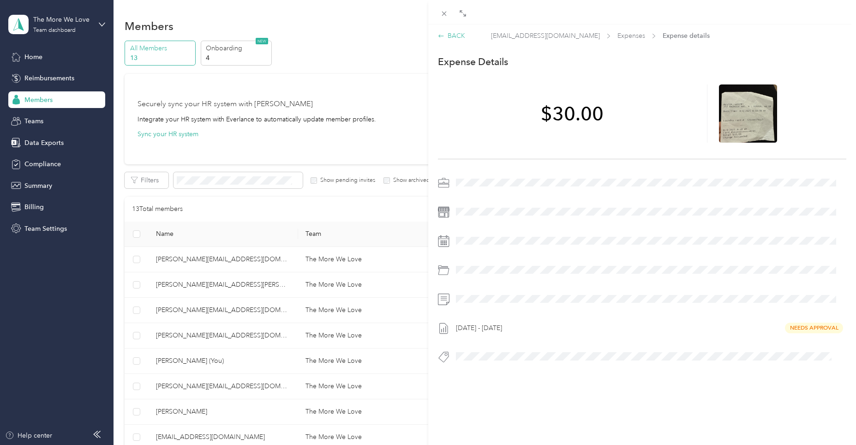
click at [455, 37] on div "BACK" at bounding box center [451, 36] width 27 height 10
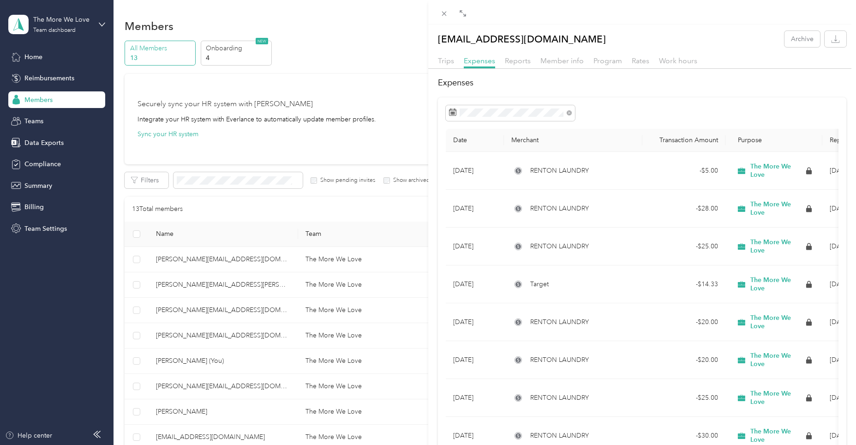
click at [435, 12] on div at bounding box center [642, 12] width 428 height 24
click at [444, 13] on icon at bounding box center [444, 14] width 5 height 5
